Goal: Task Accomplishment & Management: Manage account settings

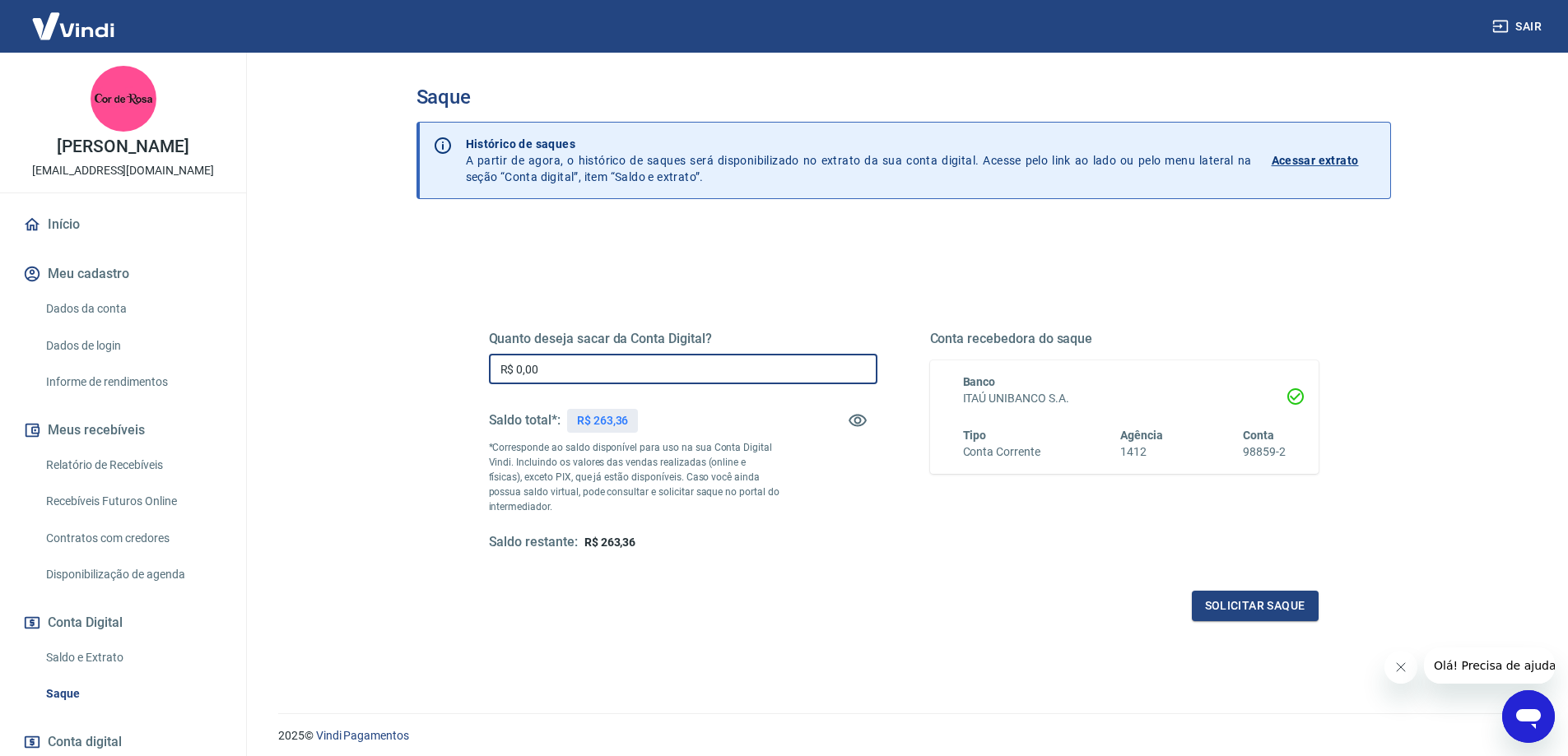
click at [560, 369] on input "R$ 0,00" at bounding box center [683, 369] width 388 height 30
type input "R$ 263,00"
click at [1277, 608] on button "Solicitar saque" at bounding box center [1255, 606] width 126 height 30
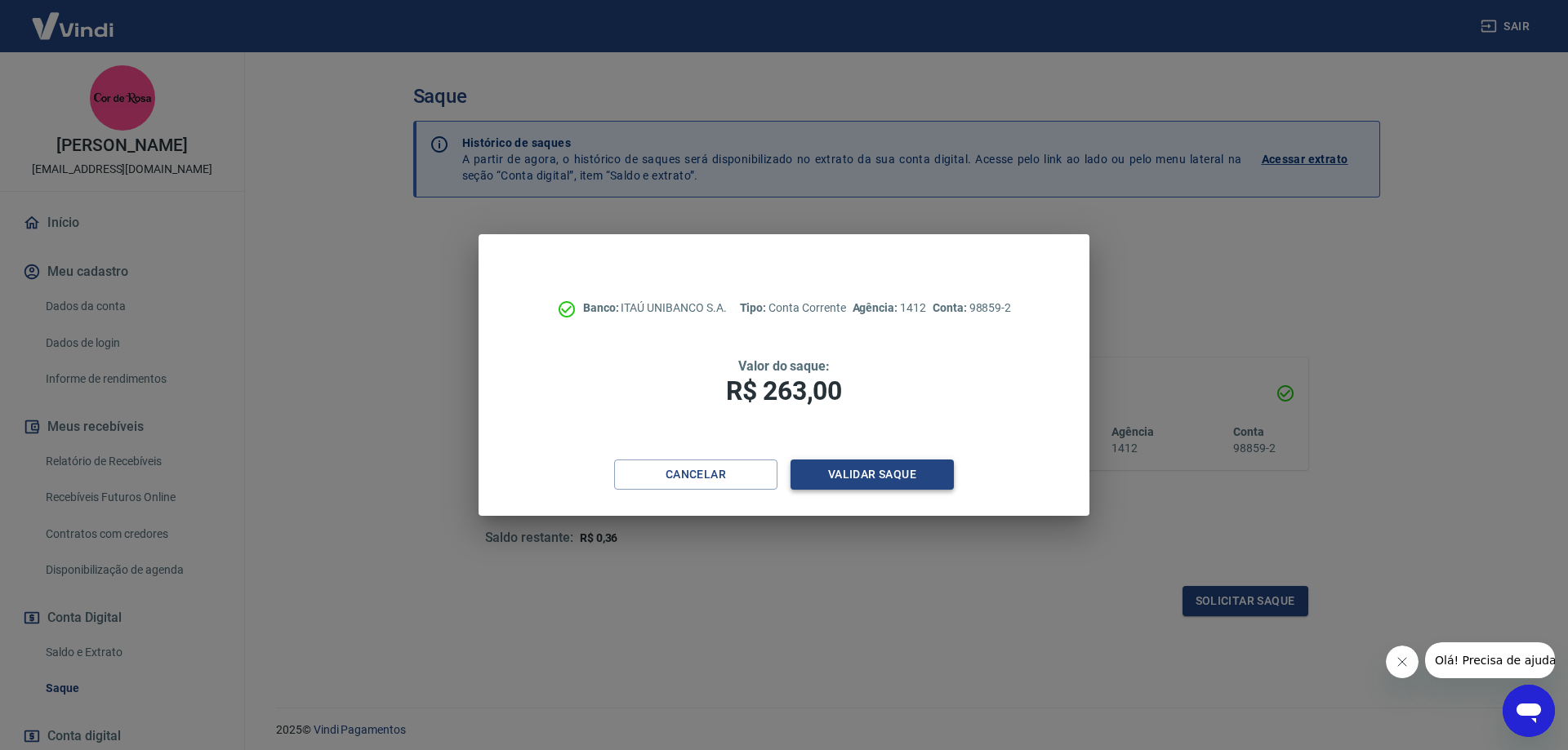
click at [881, 474] on button "Validar saque" at bounding box center [872, 475] width 163 height 30
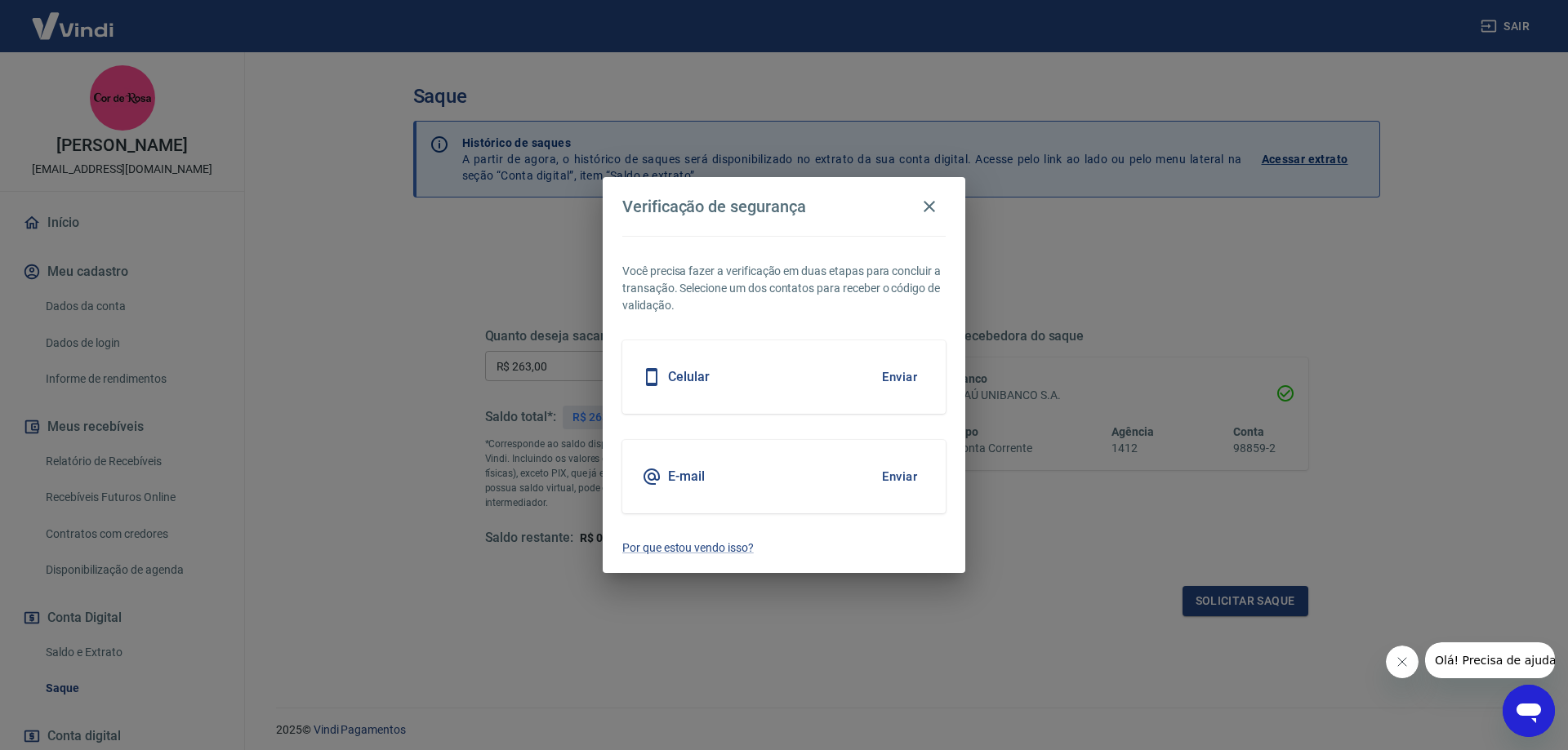
click at [903, 475] on button "Enviar" at bounding box center [899, 477] width 53 height 34
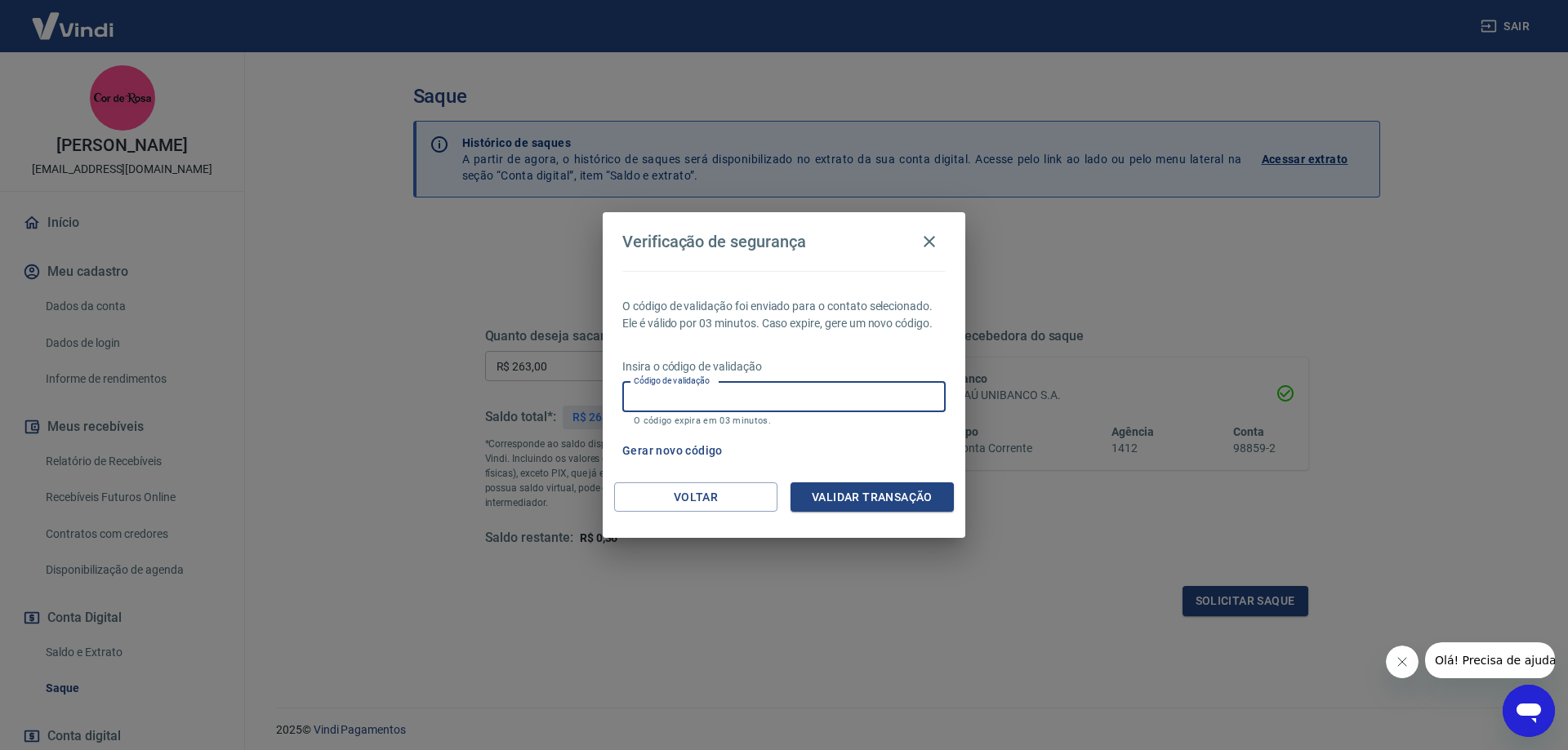
click at [743, 396] on input "Código de validação" at bounding box center [783, 398] width 323 height 30
type input "549567"
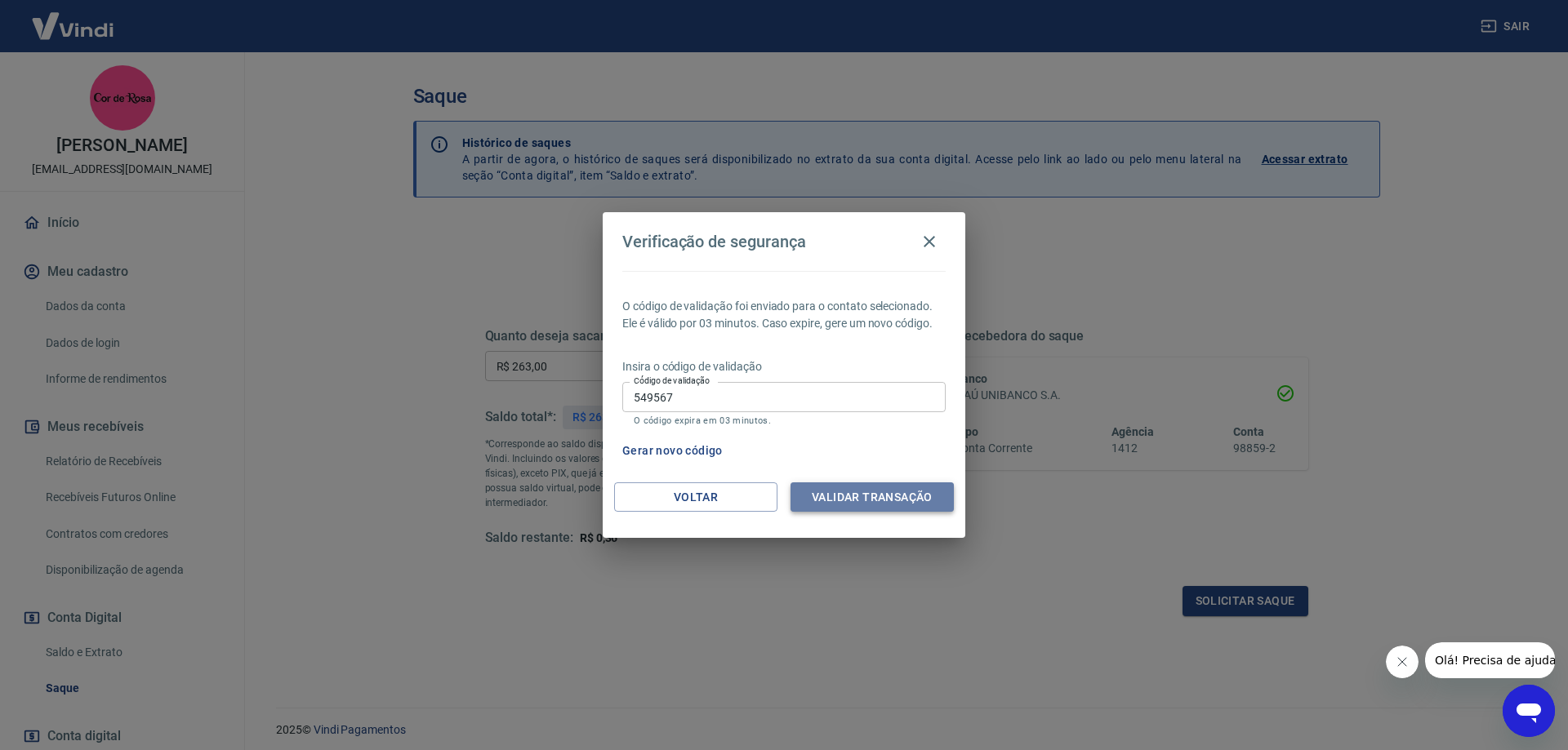
click at [900, 502] on button "Validar transação" at bounding box center [872, 497] width 163 height 30
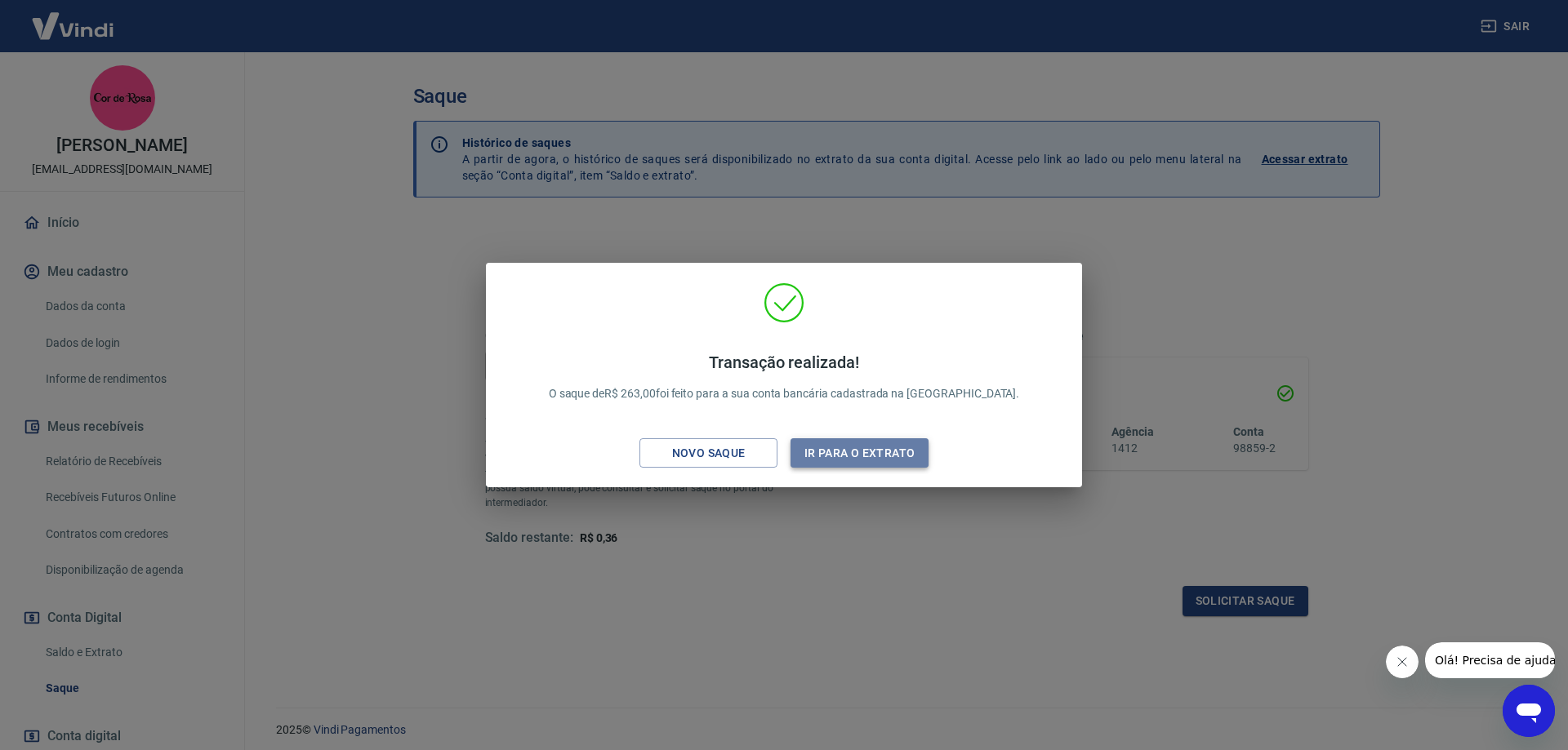
click at [874, 456] on button "Ir para o extrato" at bounding box center [859, 453] width 138 height 30
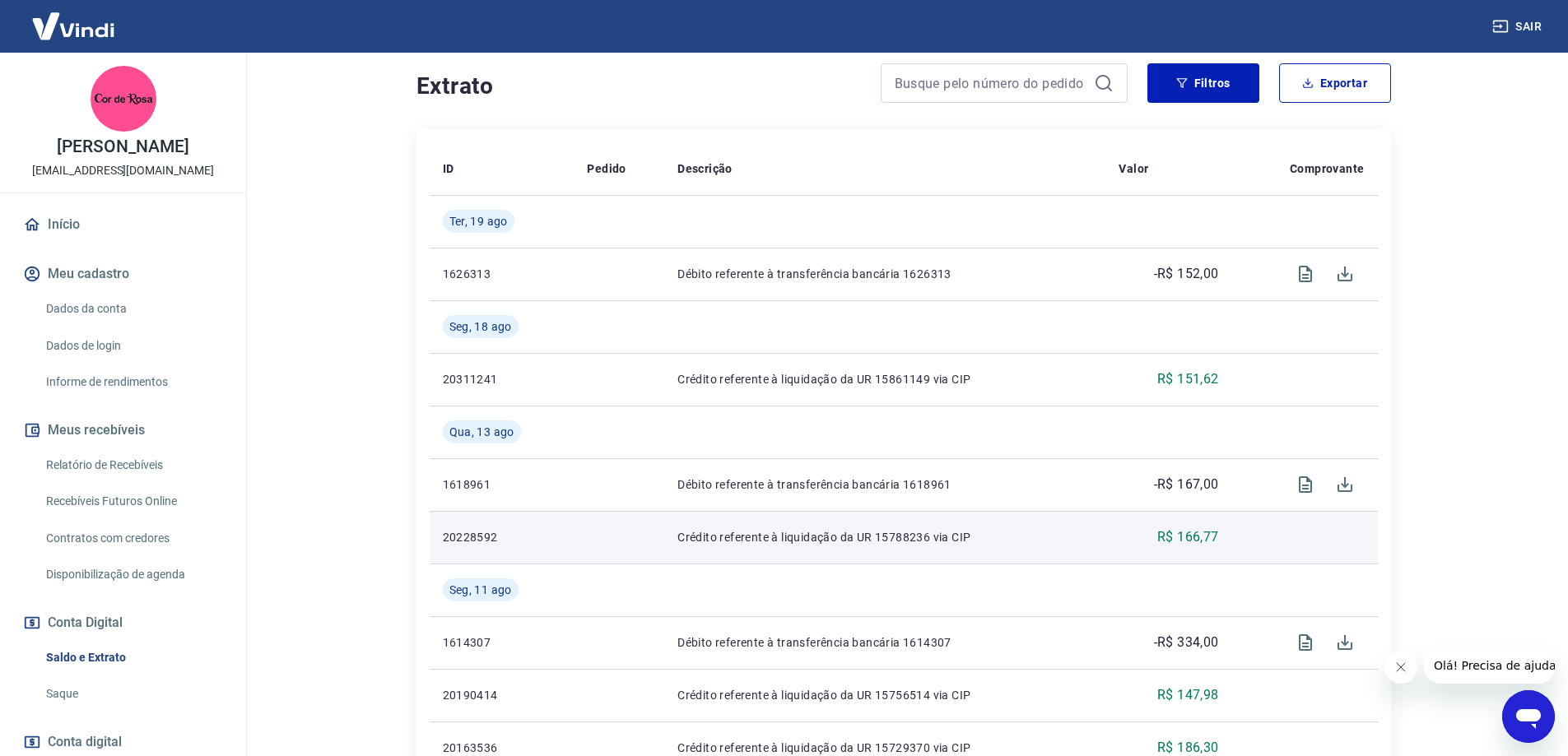
scroll to position [330, 0]
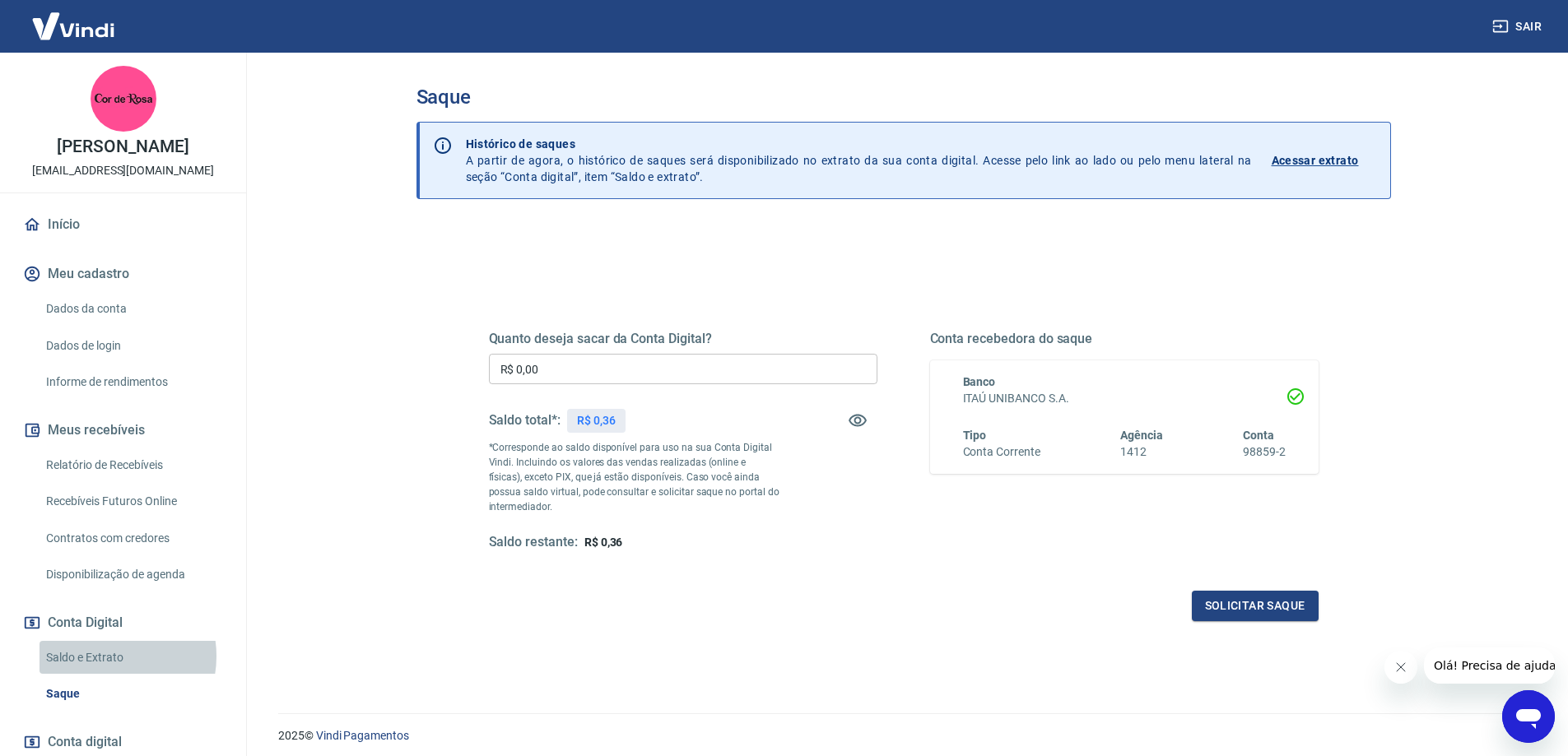
click at [108, 656] on link "Saldo e Extrato" at bounding box center [133, 658] width 187 height 34
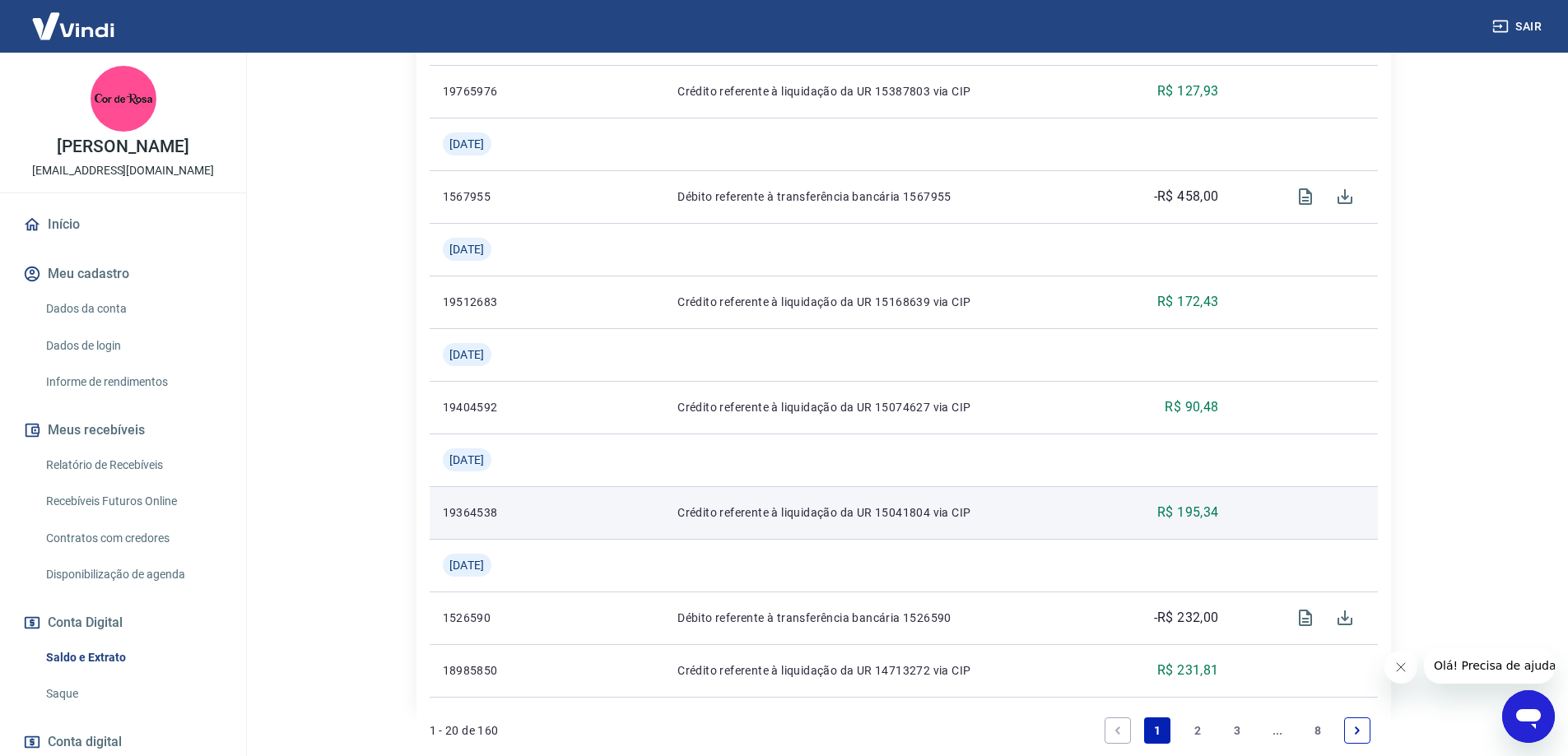
scroll to position [1757, 0]
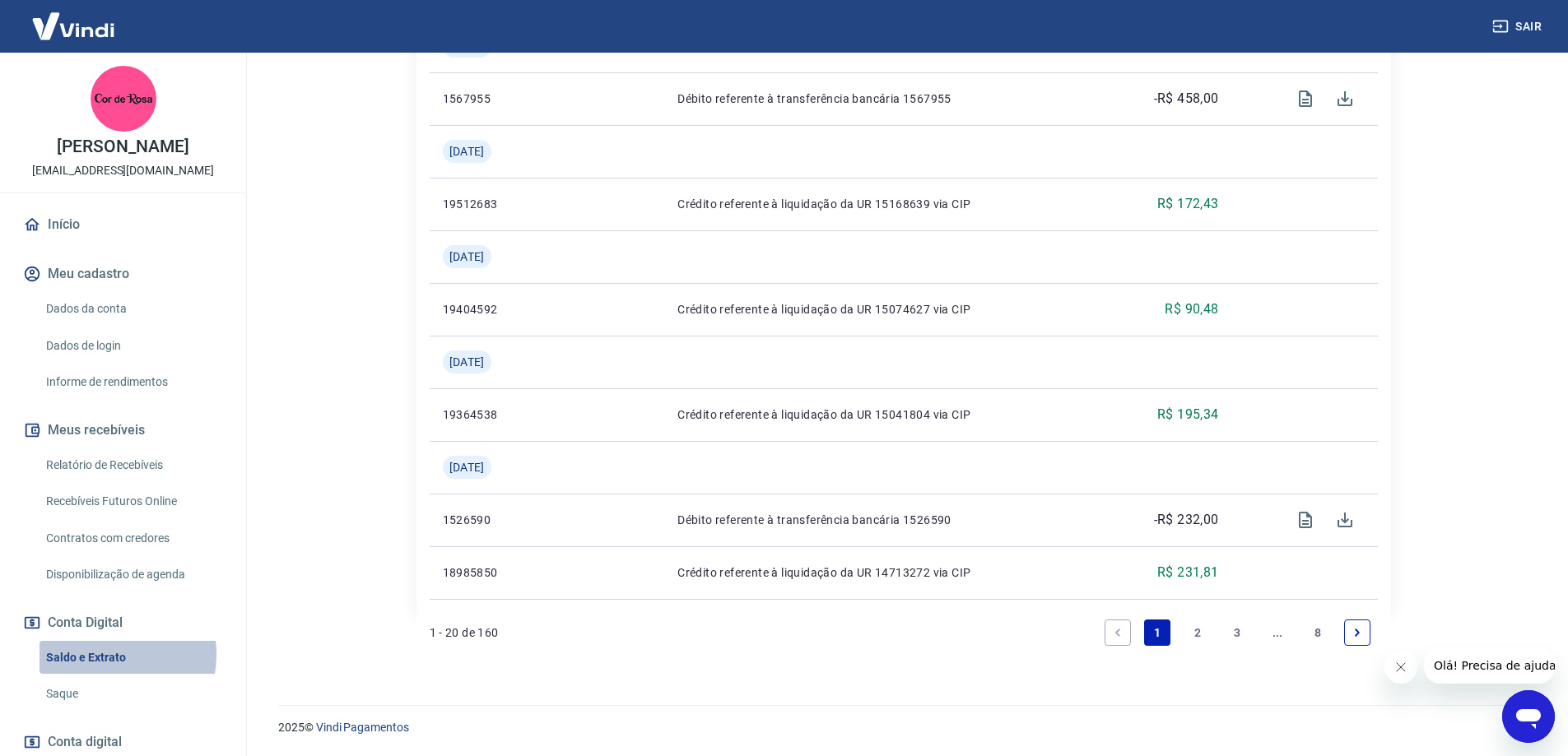
click at [107, 654] on link "Saldo e Extrato" at bounding box center [133, 658] width 187 height 34
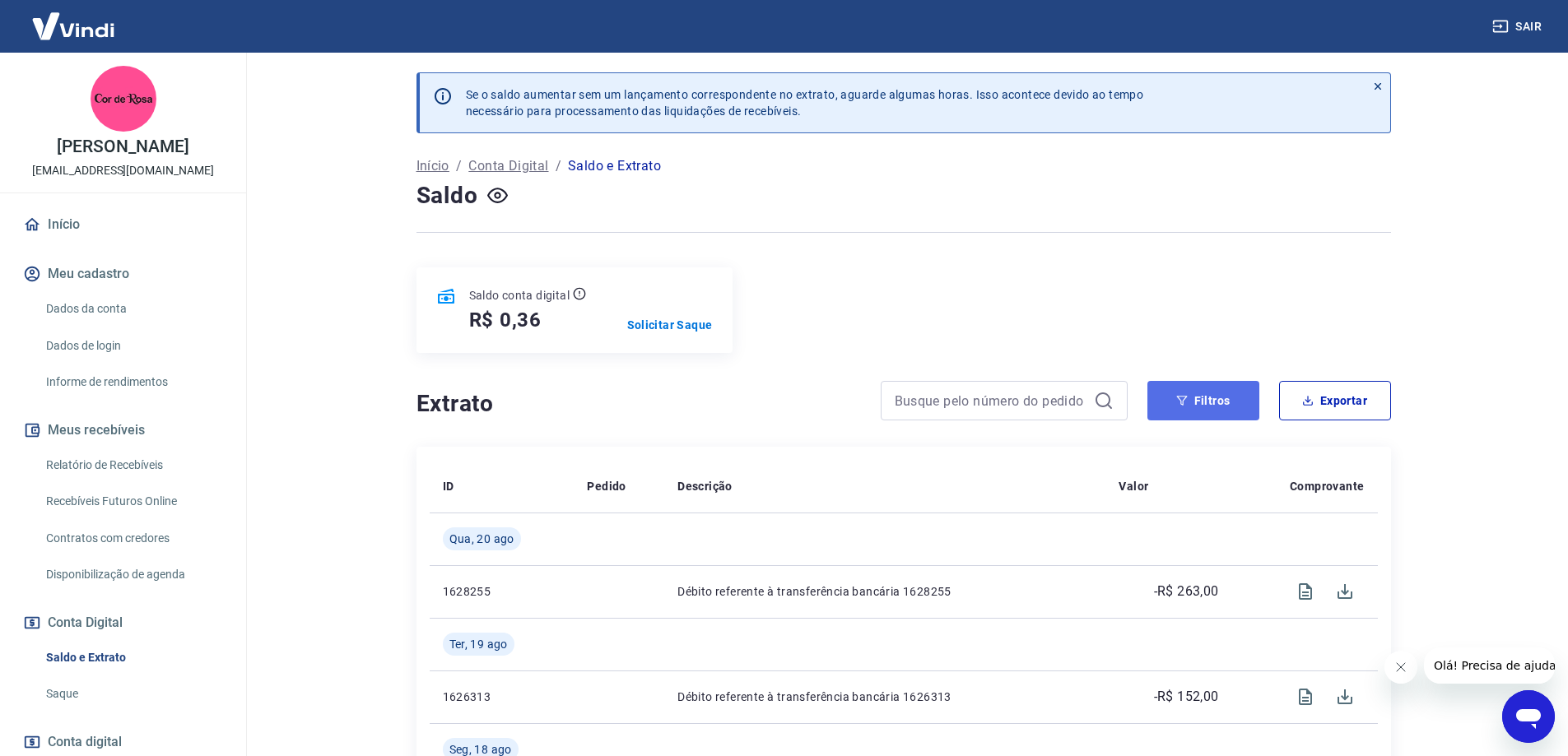
click at [1218, 402] on button "Filtros" at bounding box center [1203, 401] width 112 height 40
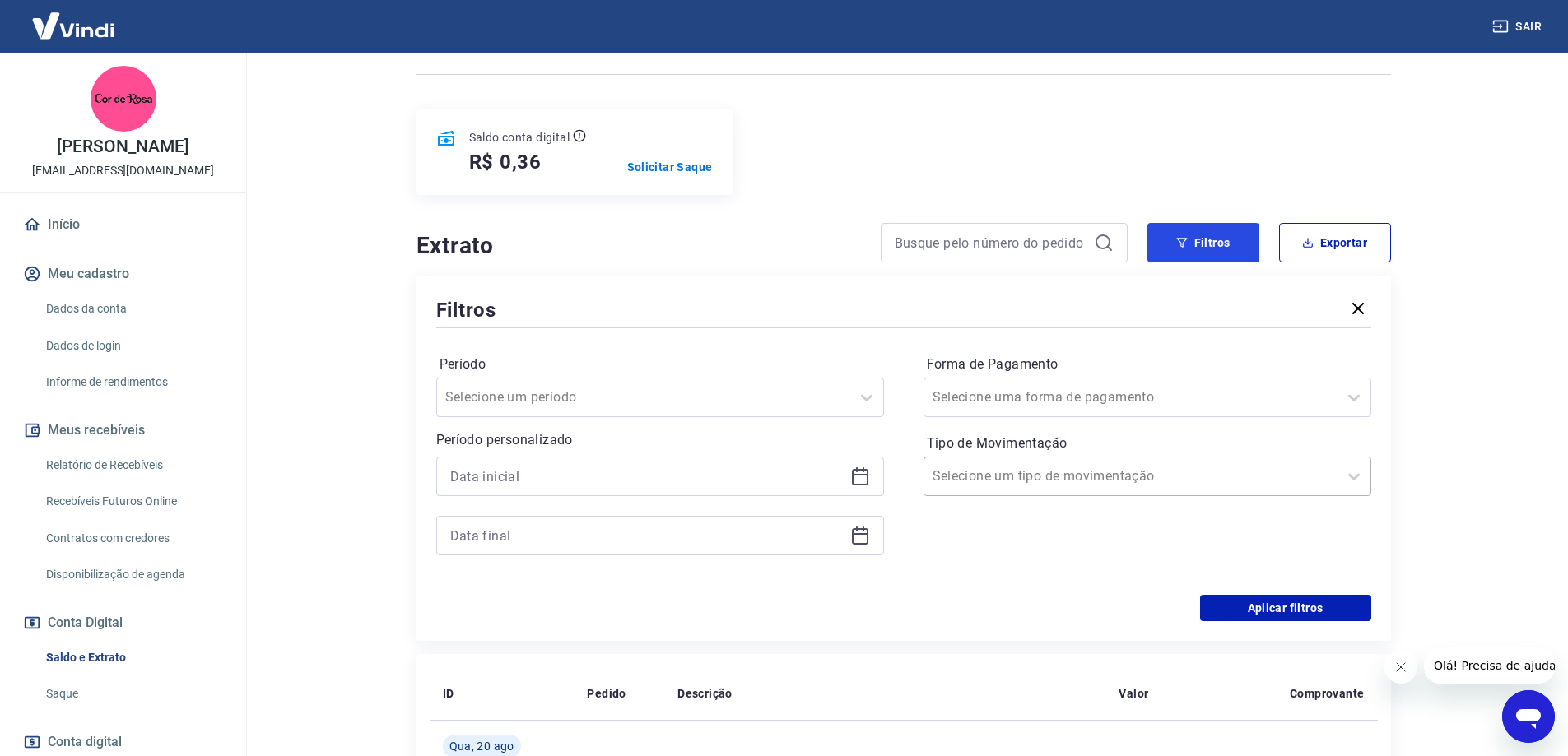
scroll to position [164, 0]
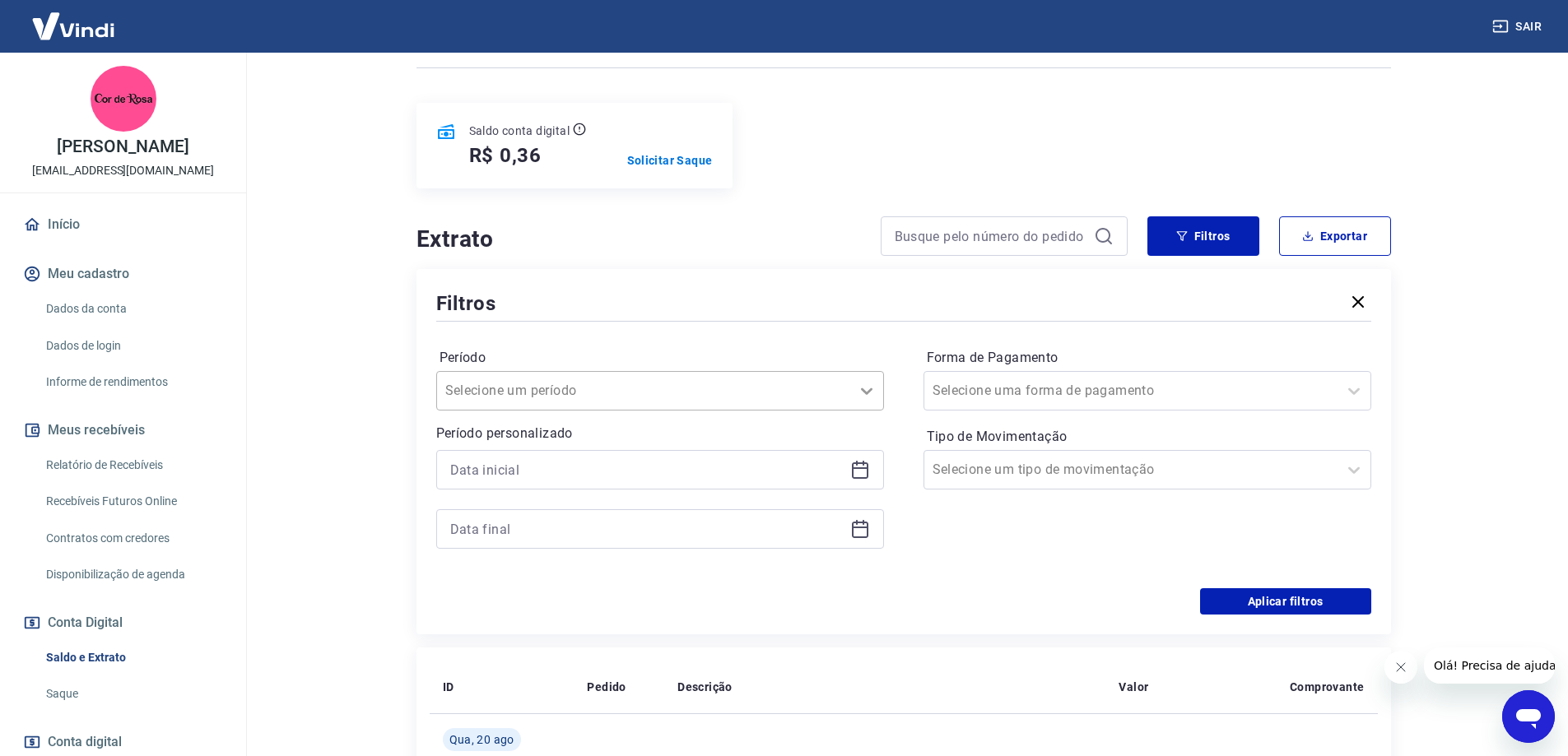
click at [865, 391] on icon at bounding box center [866, 390] width 20 height 20
